Goal: Task Accomplishment & Management: Manage account settings

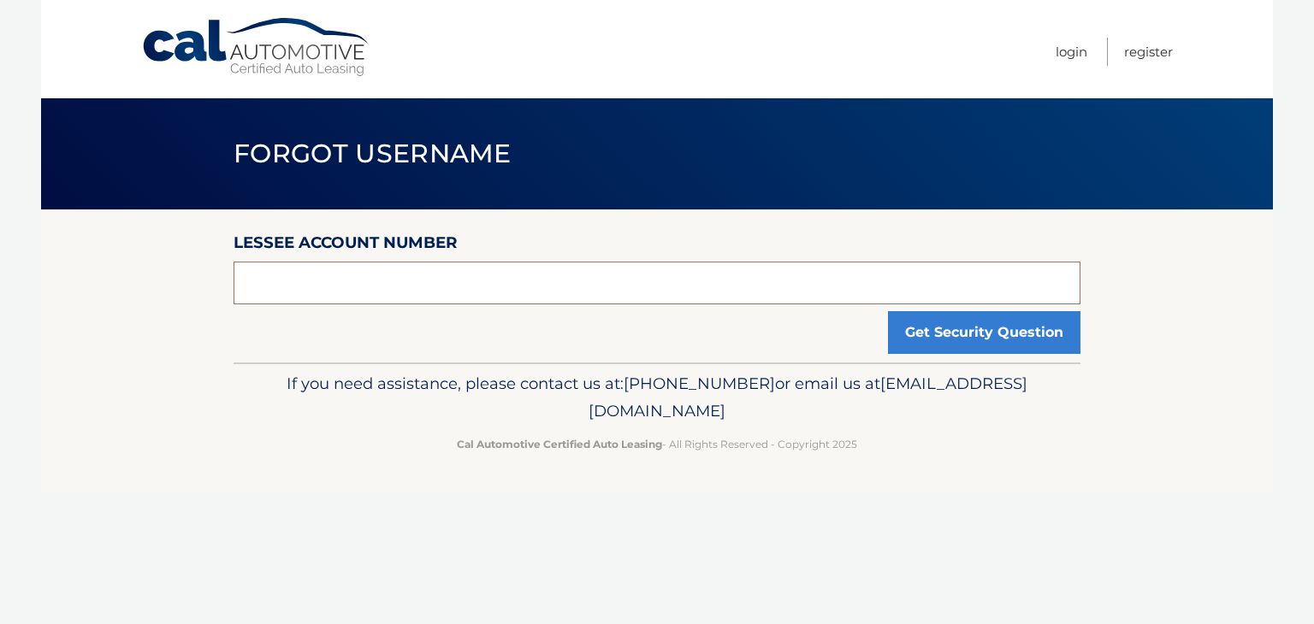
click at [294, 278] on input "text" at bounding box center [656, 283] width 847 height 43
click at [426, 293] on input "text" at bounding box center [656, 283] width 847 height 43
paste input "44455736224"
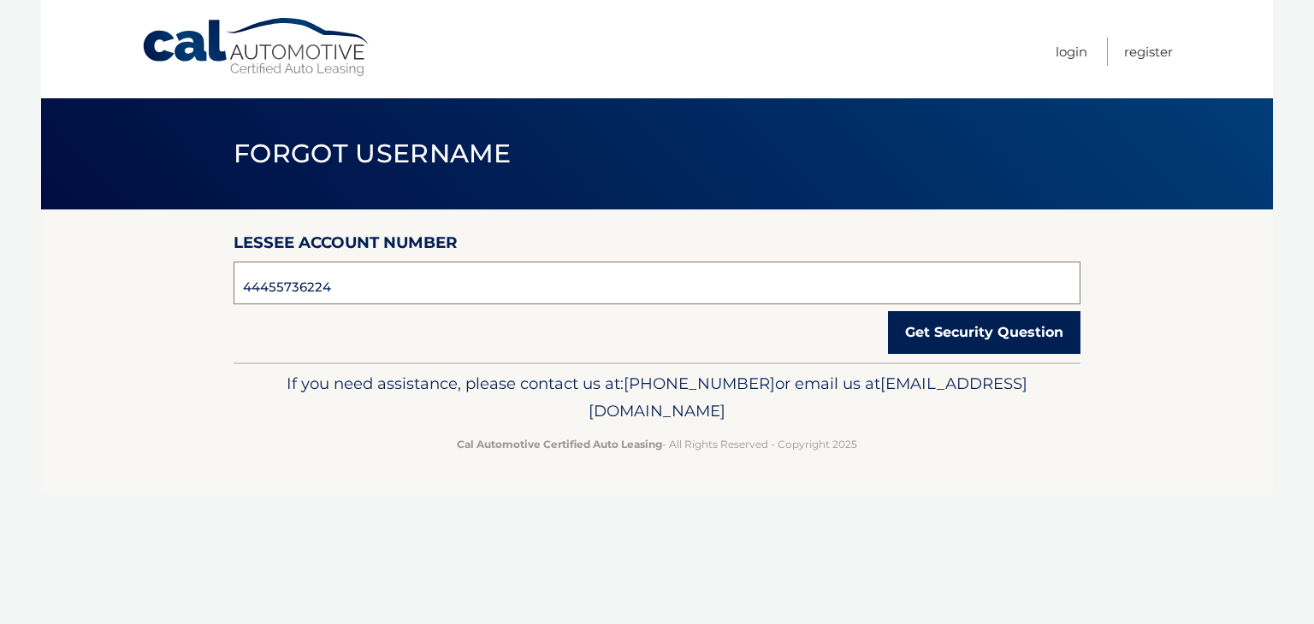
type input "44455736224"
click at [943, 329] on button "Get Security Question" at bounding box center [984, 332] width 192 height 43
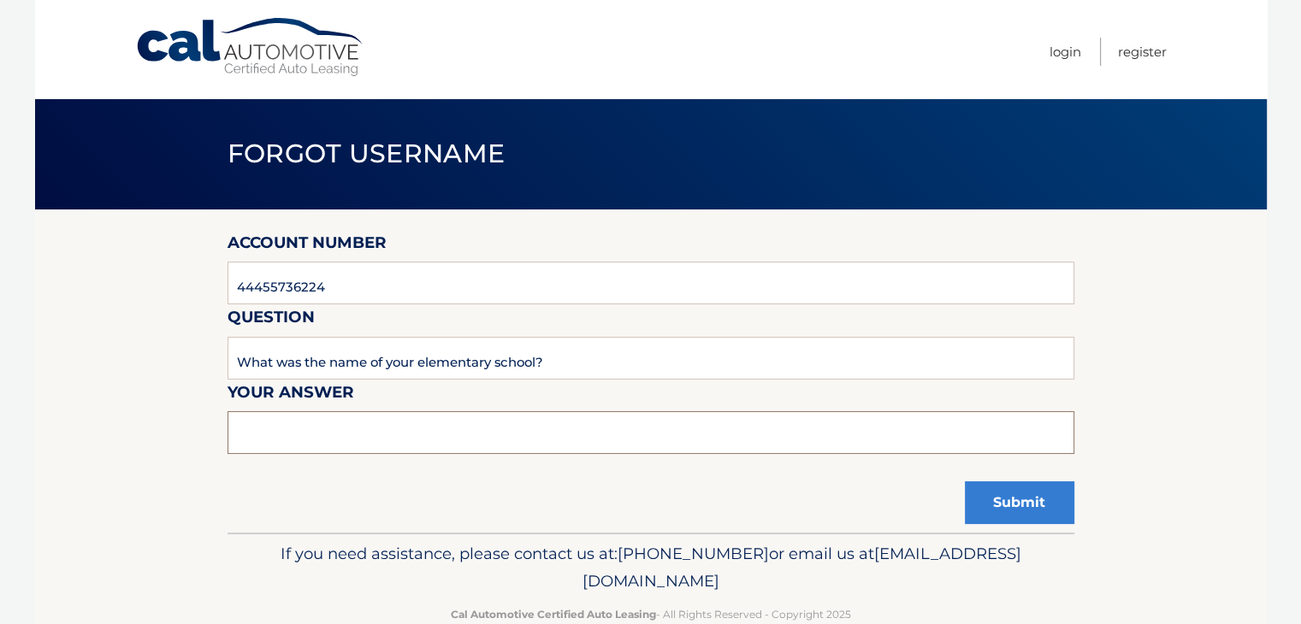
click at [274, 435] on input "text" at bounding box center [651, 432] width 847 height 43
type input "[GEOGRAPHIC_DATA]"
click at [1038, 514] on button "Submit" at bounding box center [1019, 503] width 109 height 43
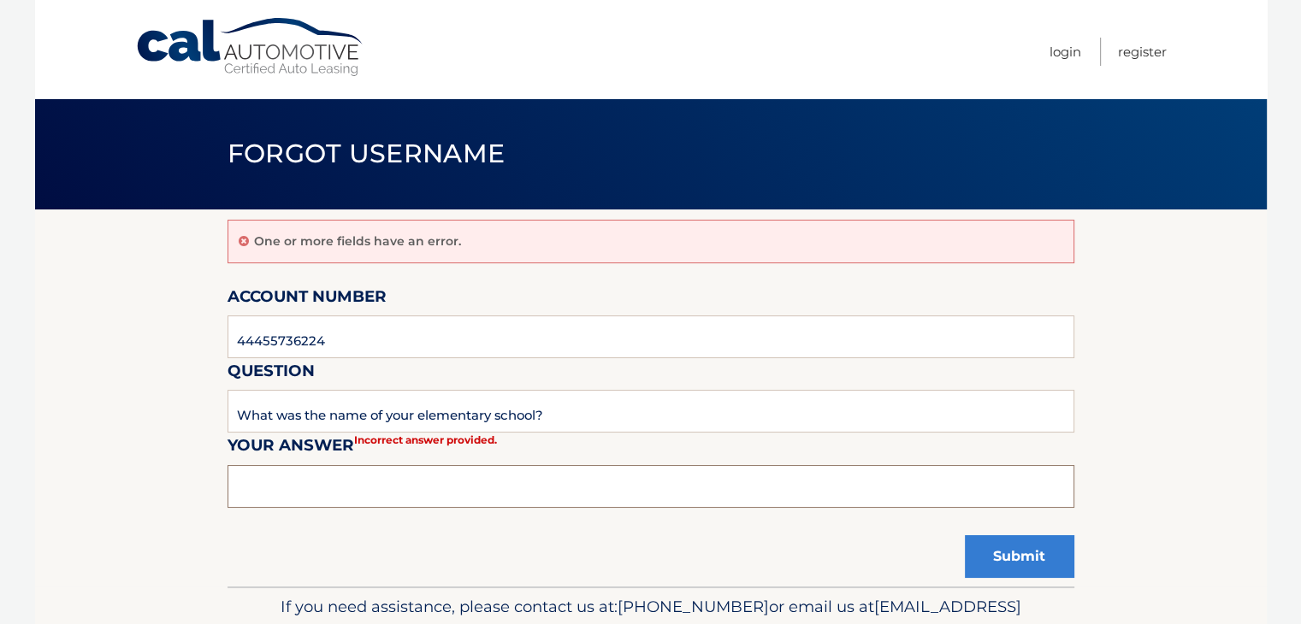
click at [387, 487] on input "text" at bounding box center [651, 486] width 847 height 43
type input "[GEOGRAPHIC_DATA]"
click at [1016, 554] on button "Submit" at bounding box center [1019, 556] width 109 height 43
click at [431, 488] on input "text" at bounding box center [651, 486] width 847 height 43
type input "sevilla primary"
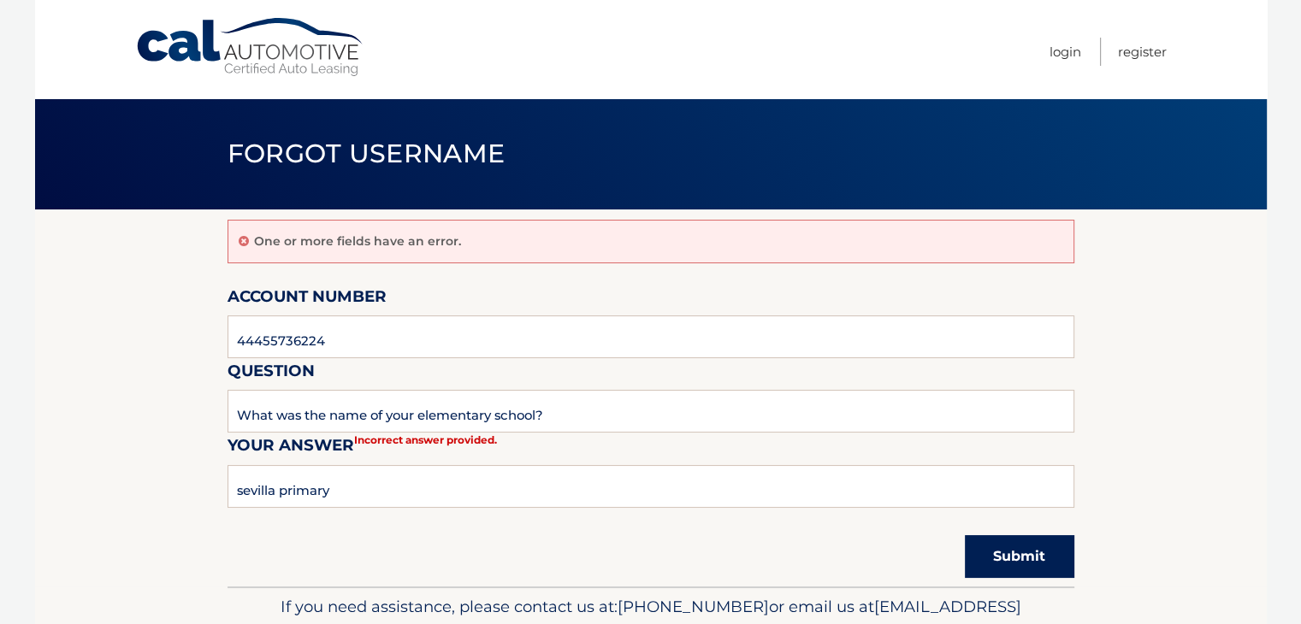
click at [1000, 550] on button "Submit" at bounding box center [1019, 556] width 109 height 43
click at [133, 328] on section "One or more fields have an error. Account Number 44455736224 Question What was …" at bounding box center [651, 398] width 1232 height 377
click at [379, 425] on input "What was the name of your elementary school?" at bounding box center [651, 411] width 847 height 43
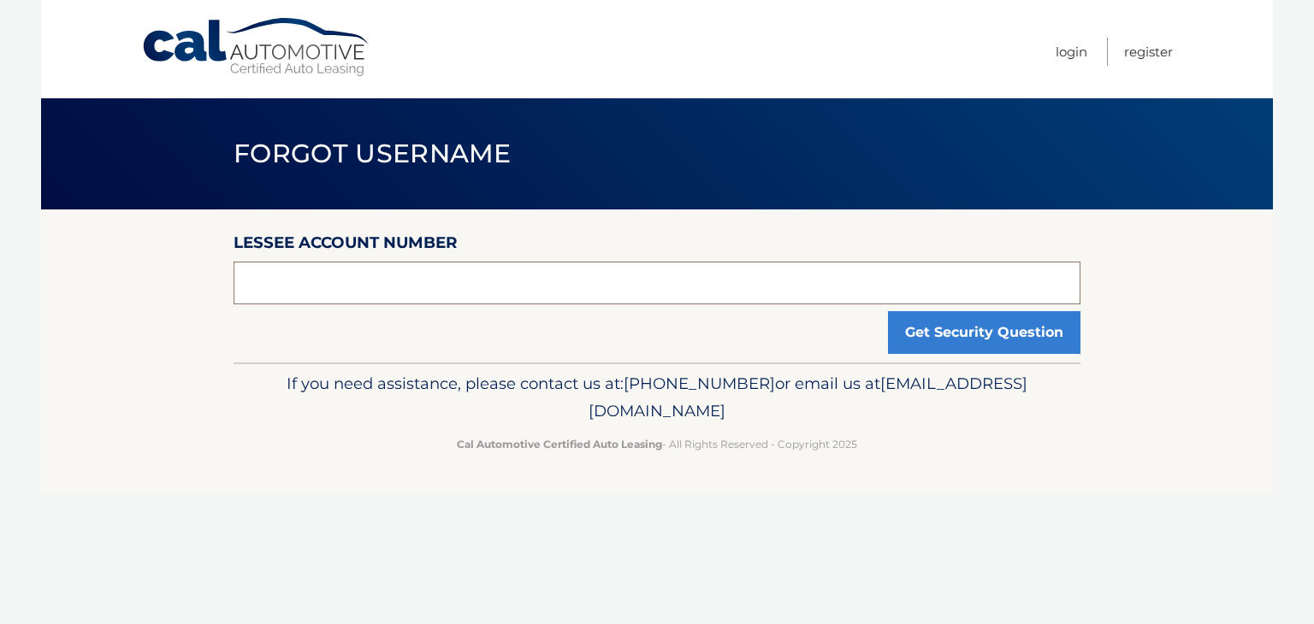
click at [469, 278] on input "text" at bounding box center [656, 283] width 847 height 43
type input "44455736224"
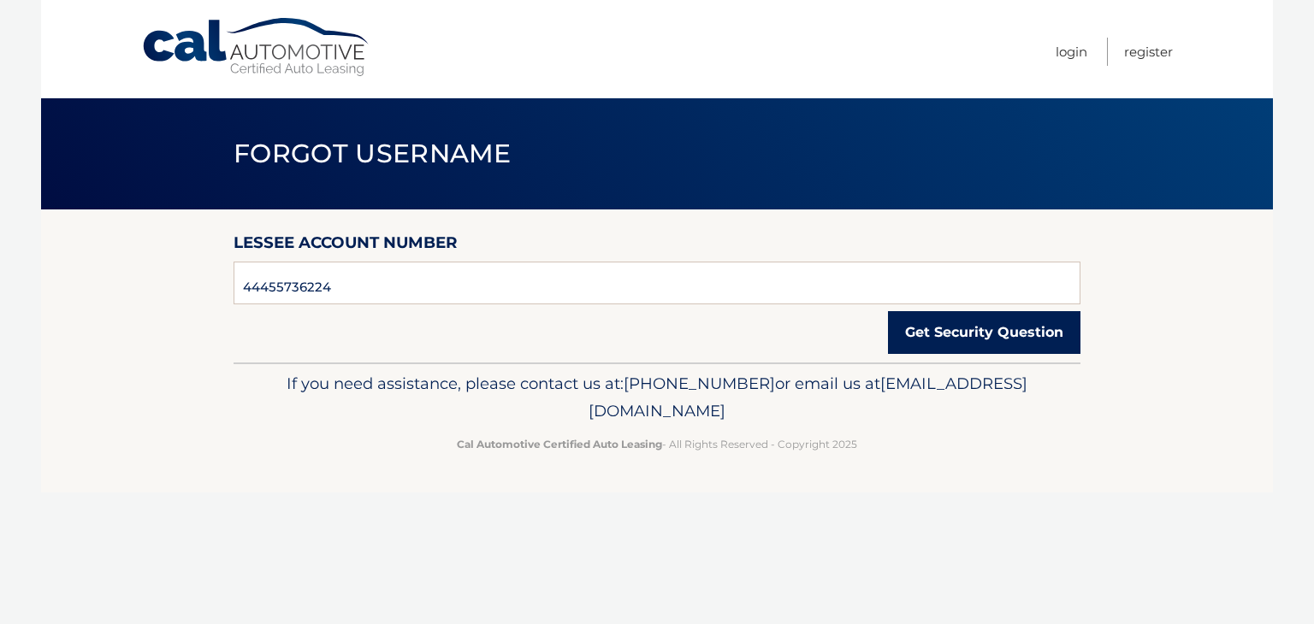
click at [965, 337] on button "Get Security Question" at bounding box center [984, 332] width 192 height 43
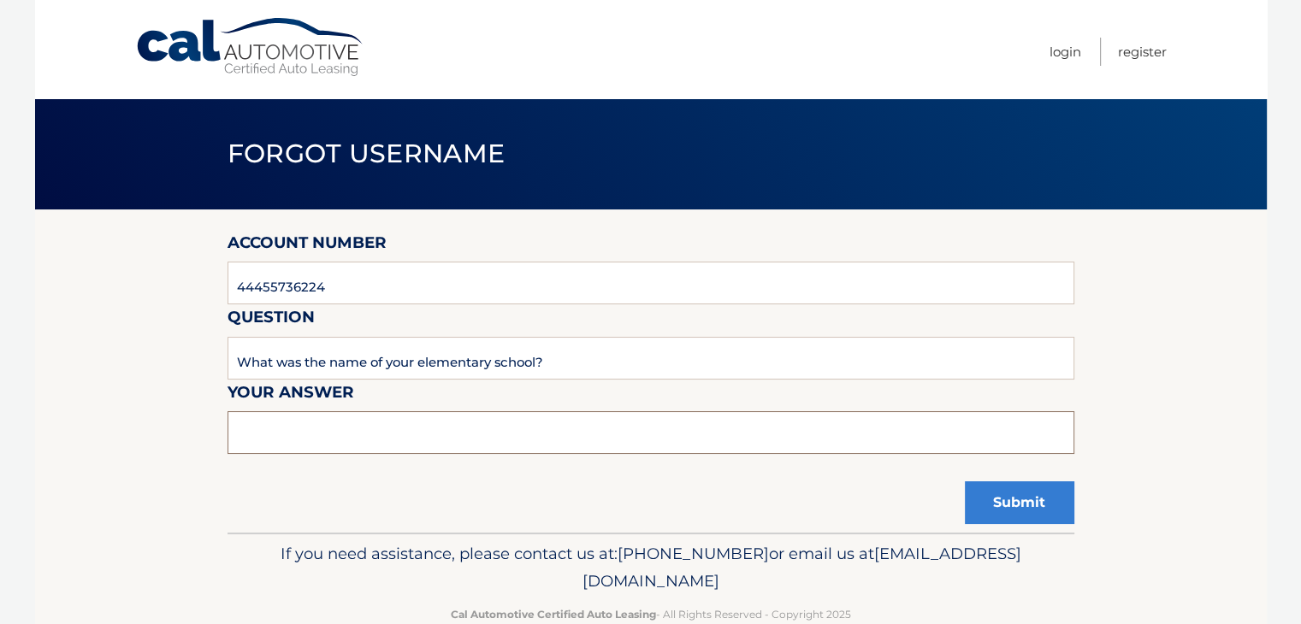
click at [376, 420] on input "text" at bounding box center [651, 432] width 847 height 43
type input "Sevilla Primary School"
click at [1026, 514] on button "Submit" at bounding box center [1019, 503] width 109 height 43
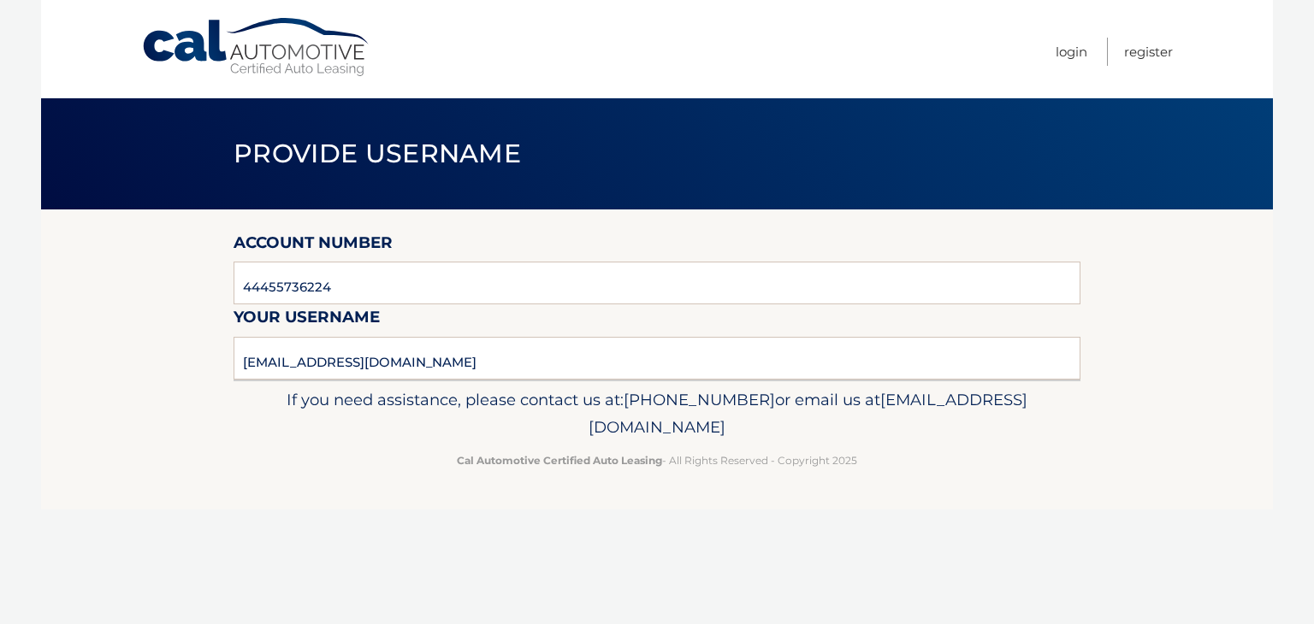
click at [269, 48] on link "Cal Automotive" at bounding box center [256, 47] width 231 height 61
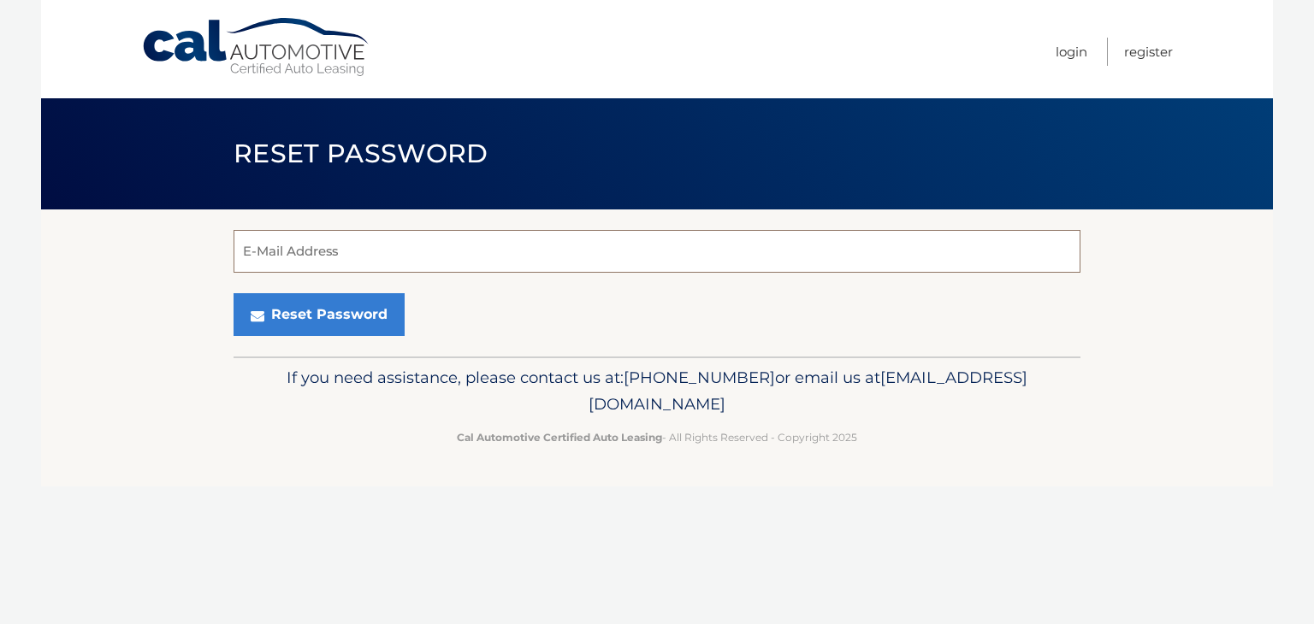
click at [335, 256] on input "E-Mail Address" at bounding box center [656, 251] width 847 height 43
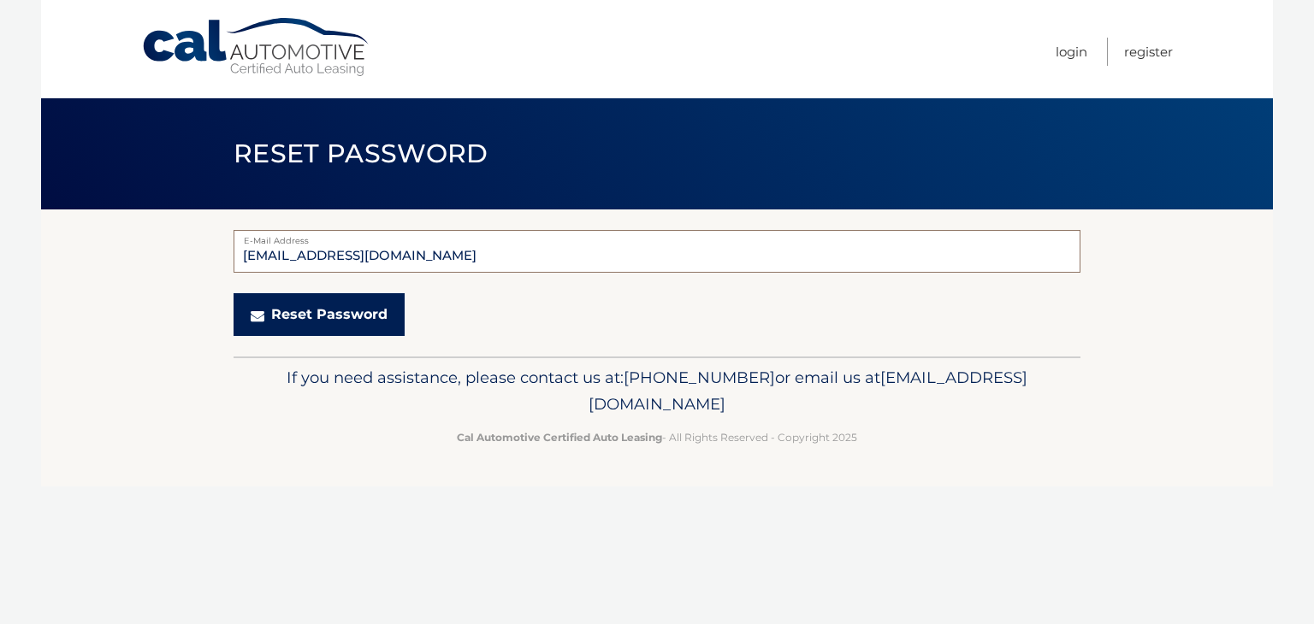
type input "shivykr@hotmail.com"
click at [256, 314] on icon "submit" at bounding box center [258, 316] width 14 height 14
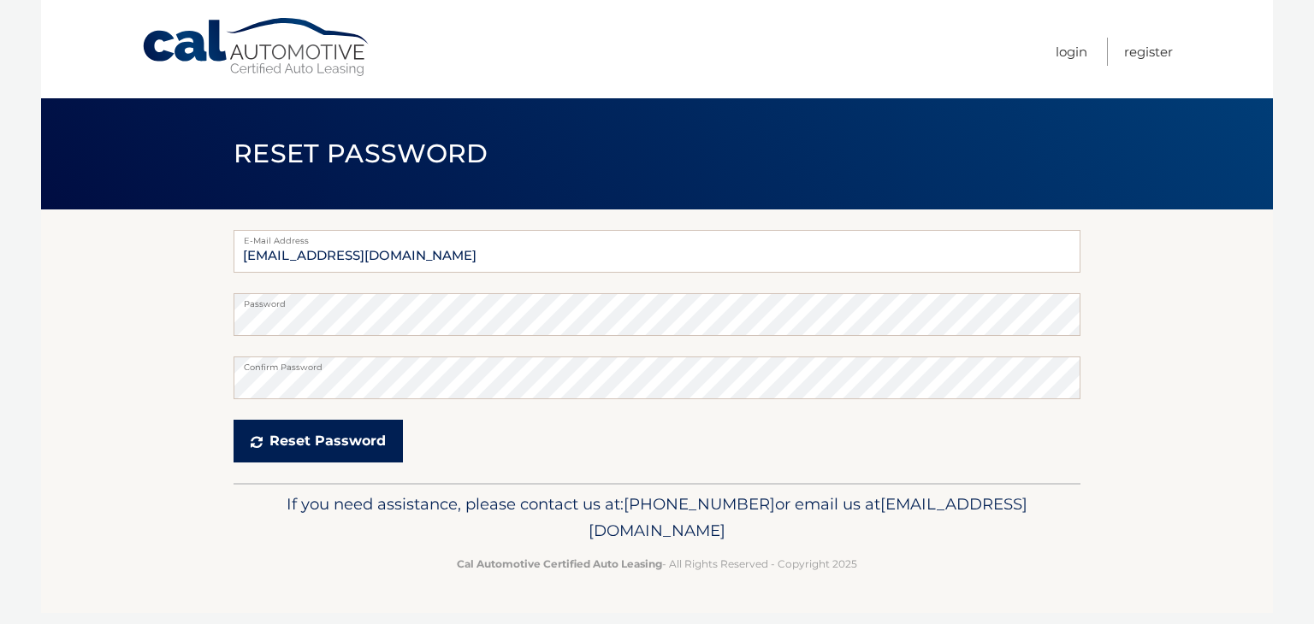
click at [325, 442] on button "Reset Password" at bounding box center [317, 441] width 169 height 43
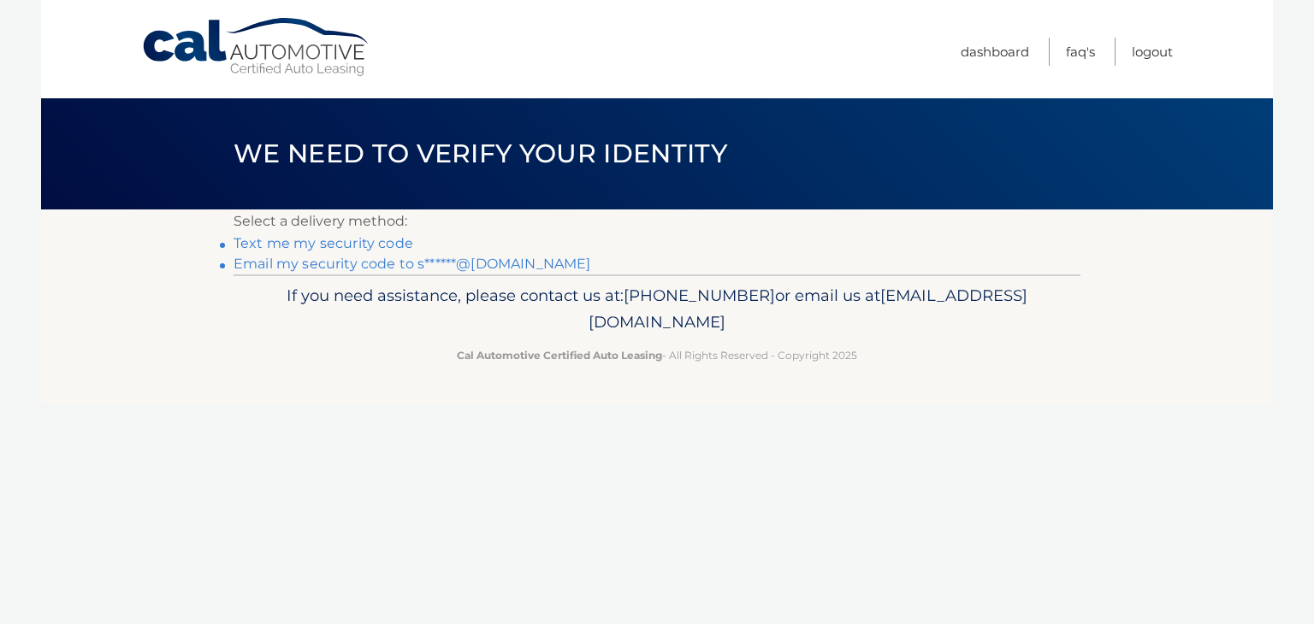
click at [352, 242] on link "Text me my security code" at bounding box center [323, 243] width 180 height 16
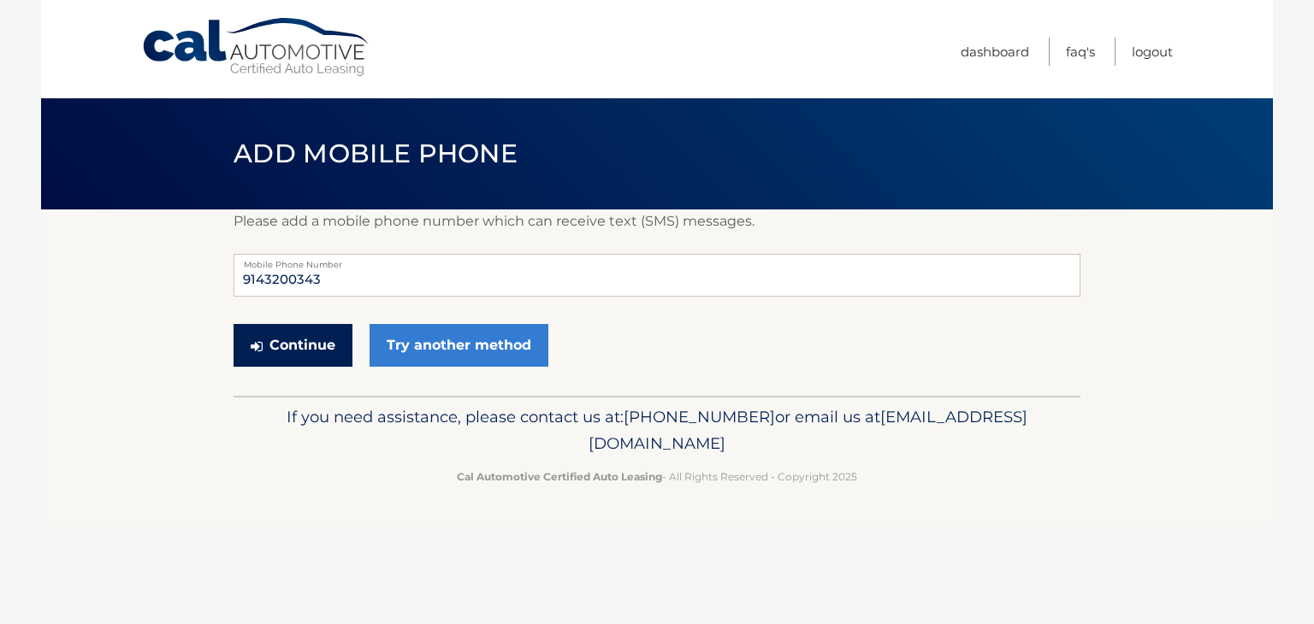
click at [269, 343] on button "Continue" at bounding box center [292, 345] width 119 height 43
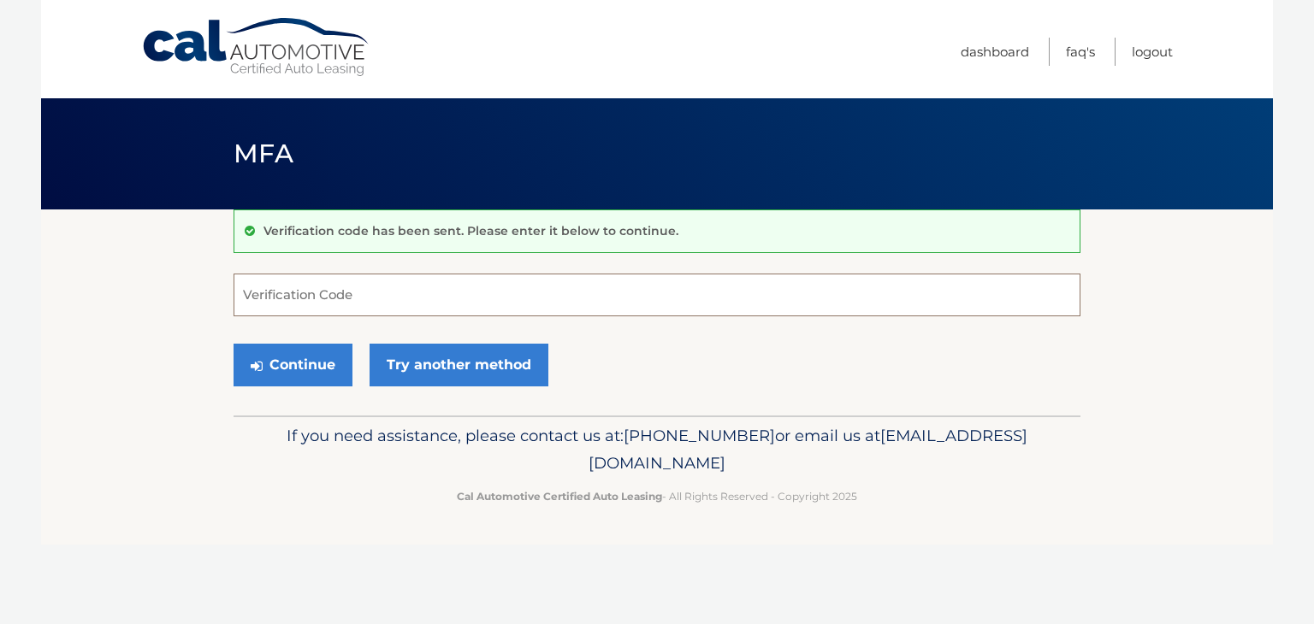
click at [441, 287] on input "Verification Code" at bounding box center [656, 295] width 847 height 43
type input "@[DOMAIN_NAME]"
drag, startPoint x: 489, startPoint y: 304, endPoint x: 163, endPoint y: 301, distance: 325.9
click at [163, 301] on section "Verification code has been sent. Please enter it below to continue. @[DOMAIN_NA…" at bounding box center [657, 313] width 1232 height 206
type input "032074"
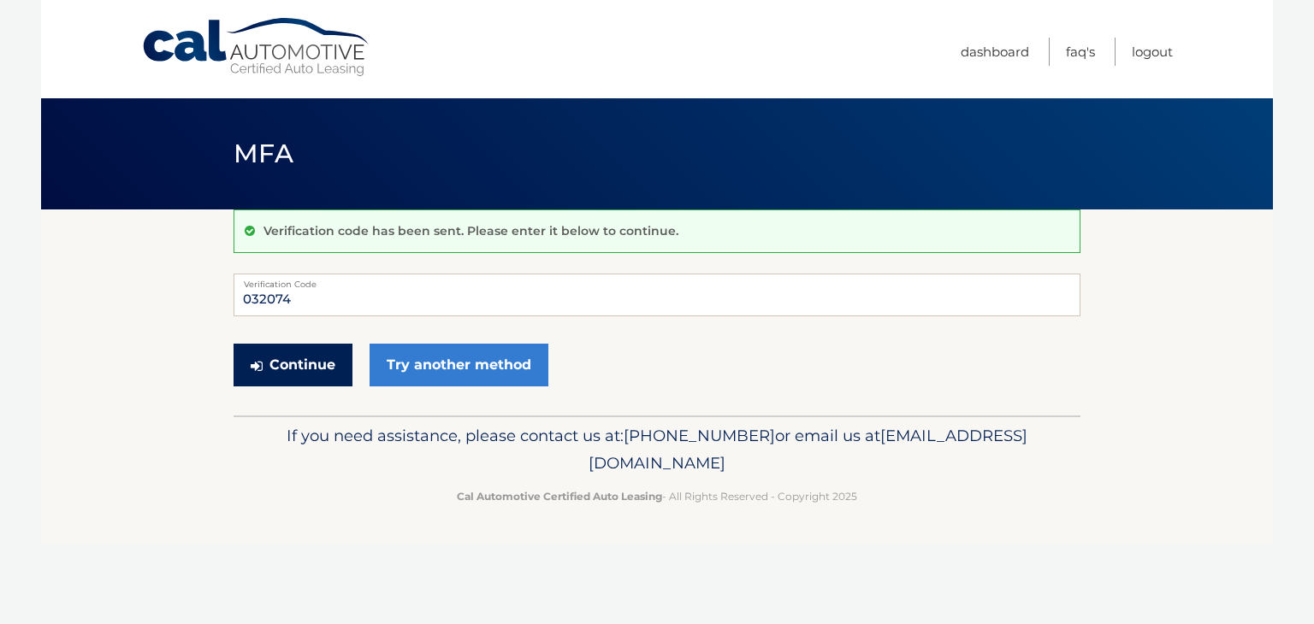
click at [323, 360] on button "Continue" at bounding box center [292, 365] width 119 height 43
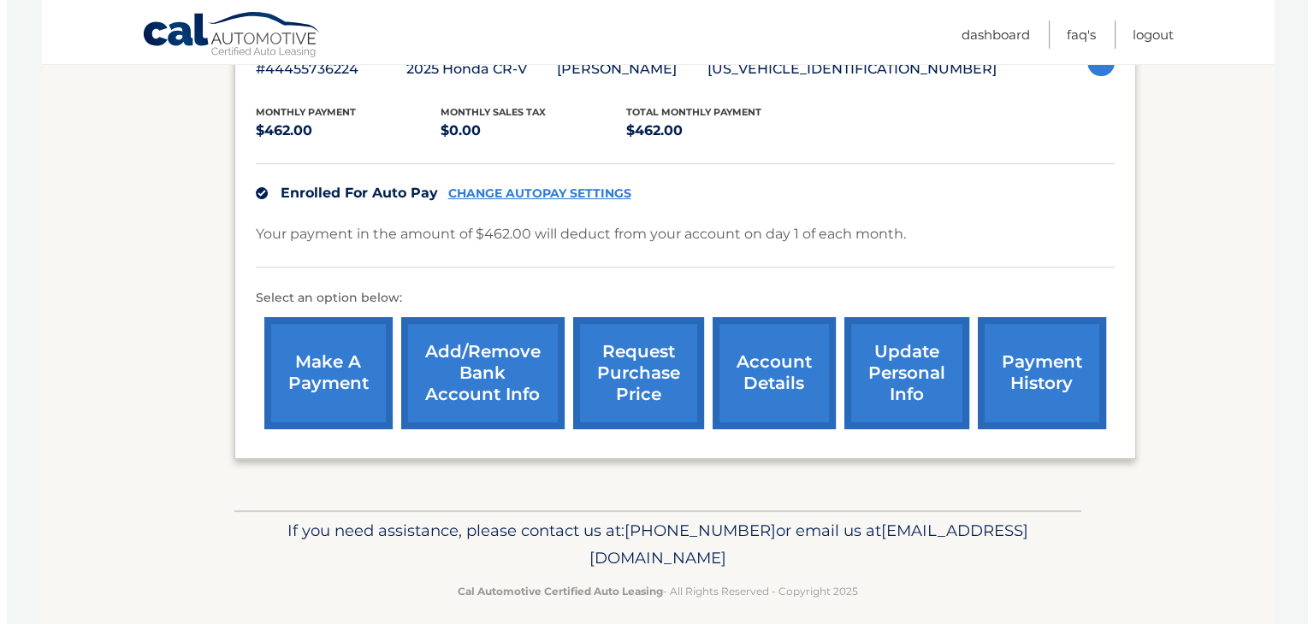
scroll to position [342, 0]
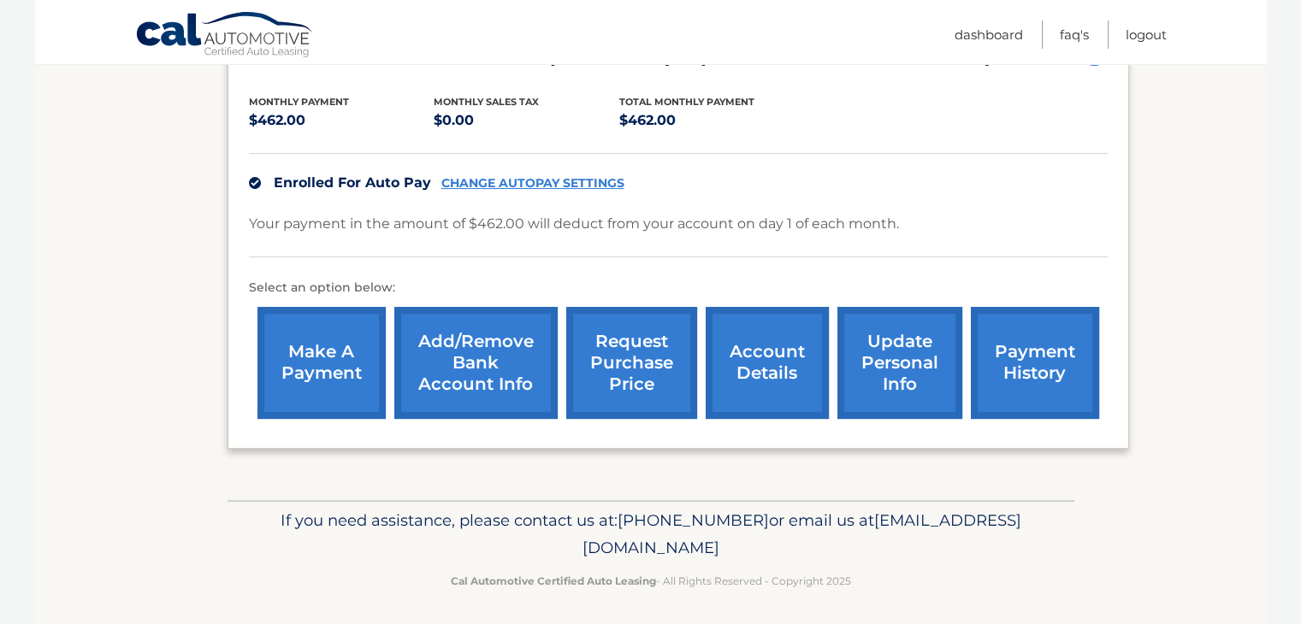
click at [631, 357] on link "request purchase price" at bounding box center [631, 363] width 131 height 112
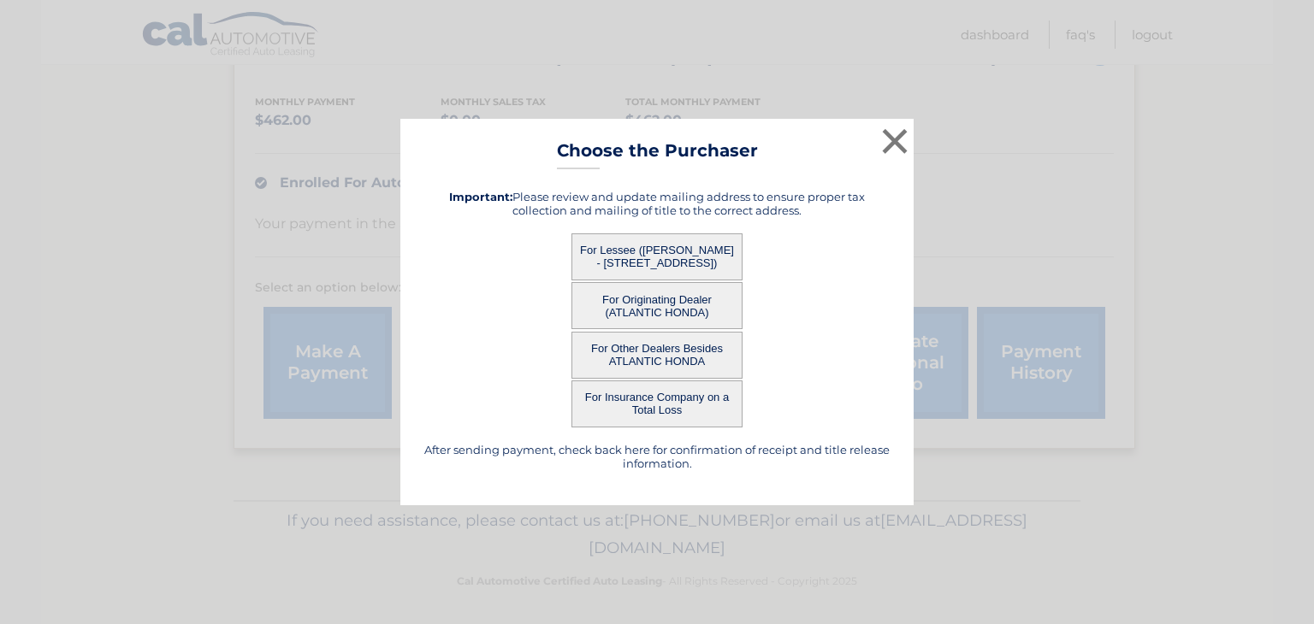
click at [635, 260] on button "For Lessee (SHIVANA RAMCHARAN - 2363 GRAND AVE, APT 23A1, BALDWIN, NY 11510)" at bounding box center [656, 256] width 171 height 47
click at [629, 245] on button "For Lessee (SHIVANA RAMCHARAN - 2363 GRAND AVE, APT 23A1, BALDWIN, NY 11510)" at bounding box center [656, 256] width 171 height 47
click at [608, 236] on div "× Choose the Purchaser After sending payment, check back here for confirmation …" at bounding box center [656, 312] width 513 height 387
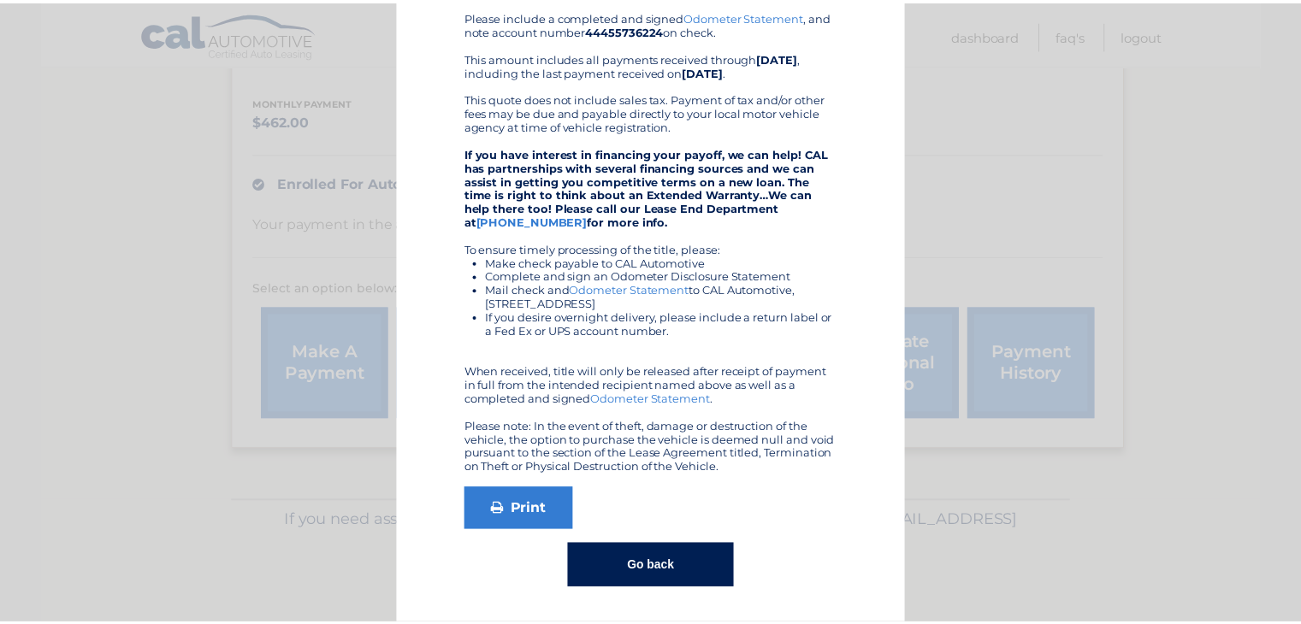
scroll to position [0, 0]
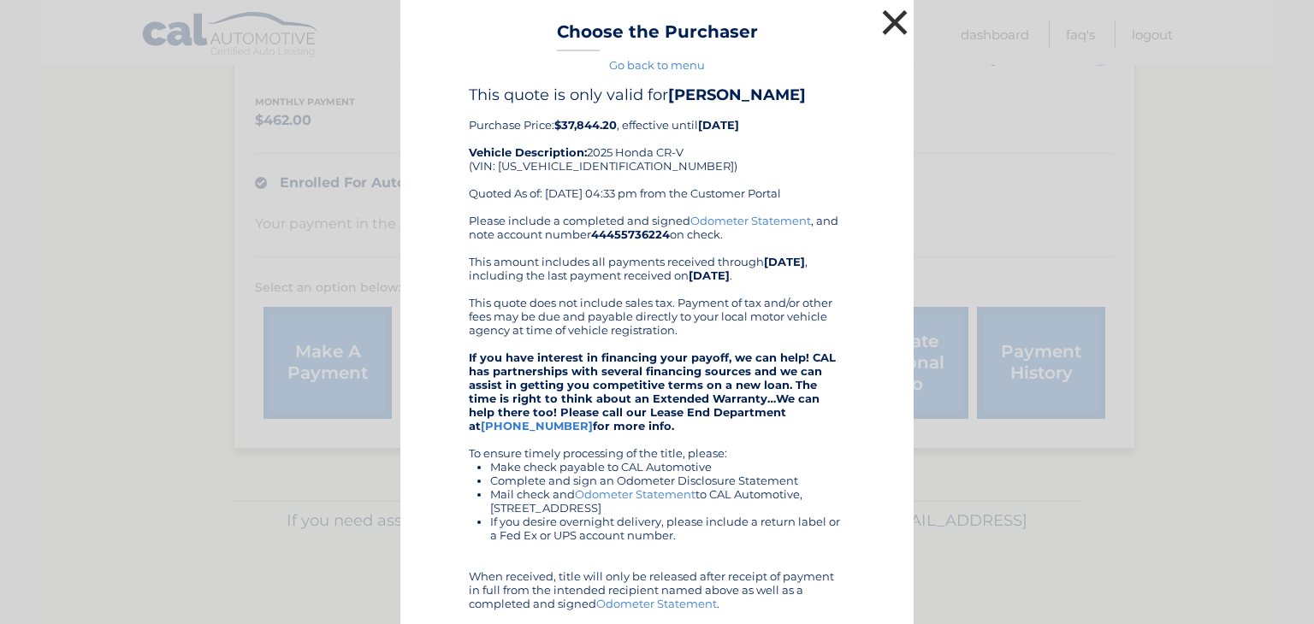
click at [883, 21] on button "×" at bounding box center [895, 22] width 34 height 34
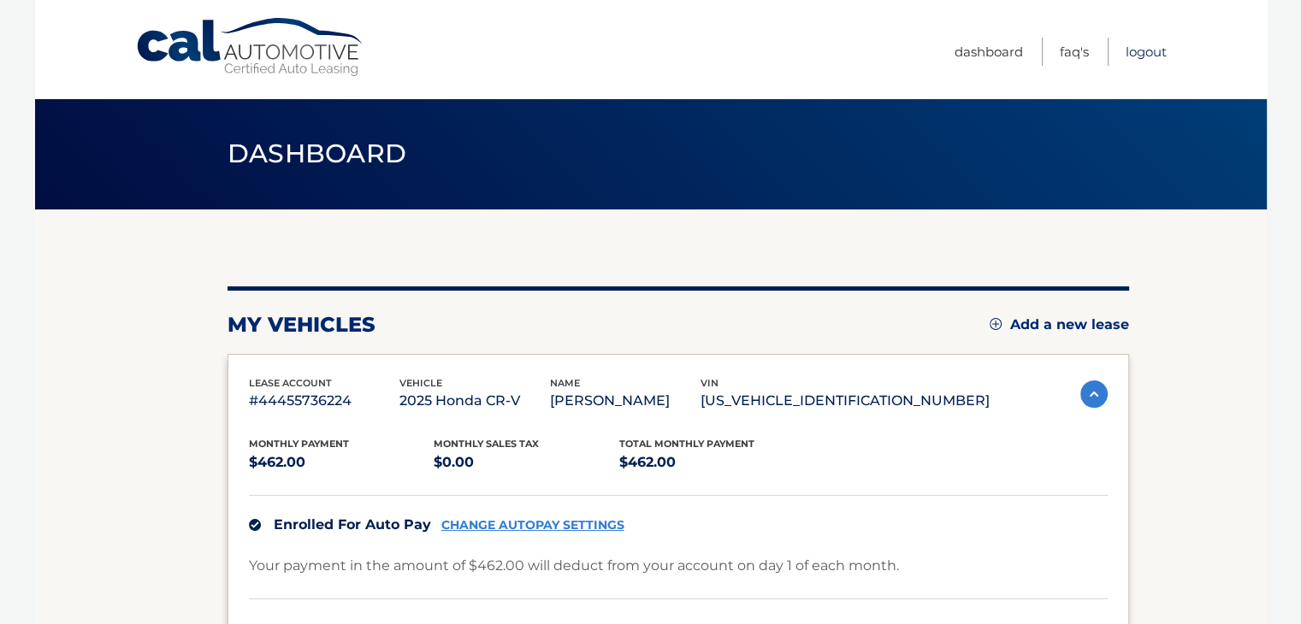
click at [1148, 50] on link "Logout" at bounding box center [1146, 52] width 41 height 28
